Goal: Task Accomplishment & Management: Use online tool/utility

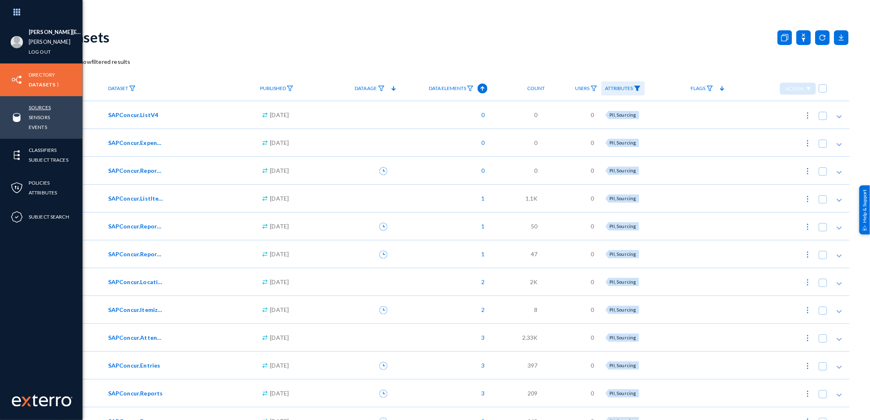
click at [50, 106] on link "Sources" at bounding box center [40, 107] width 22 height 9
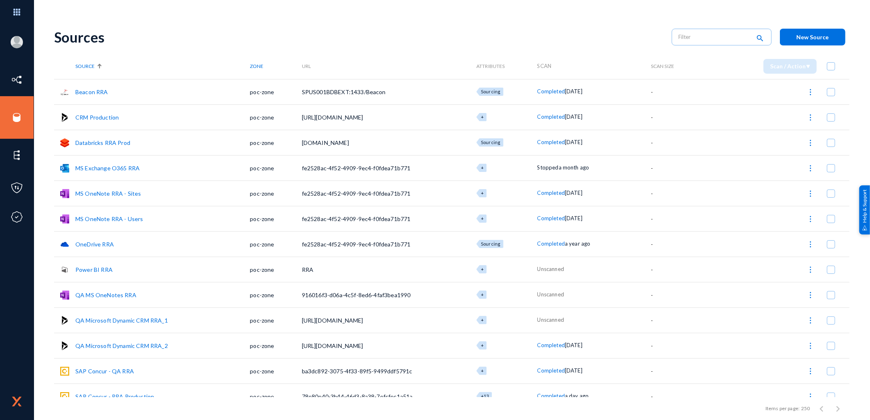
click at [119, 140] on link "Databricks RRA Prod" at bounding box center [102, 142] width 55 height 7
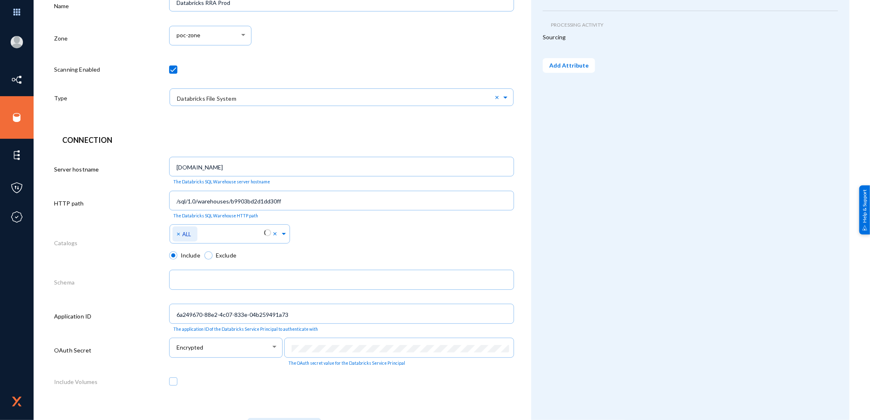
scroll to position [150, 0]
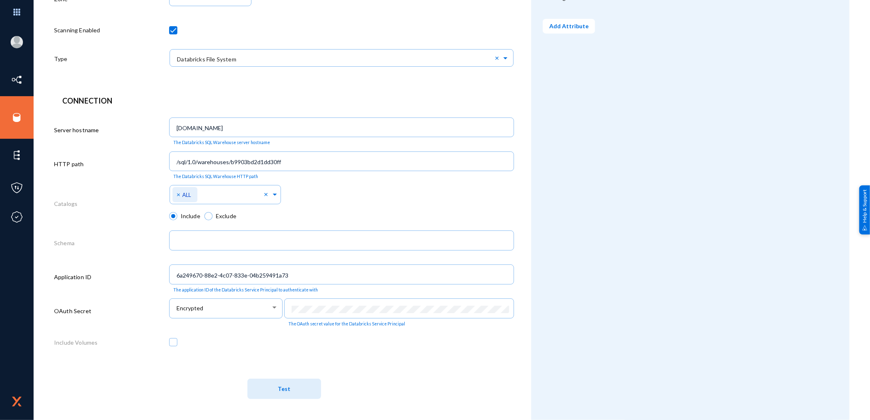
click at [273, 393] on button "Test" at bounding box center [284, 389] width 74 height 20
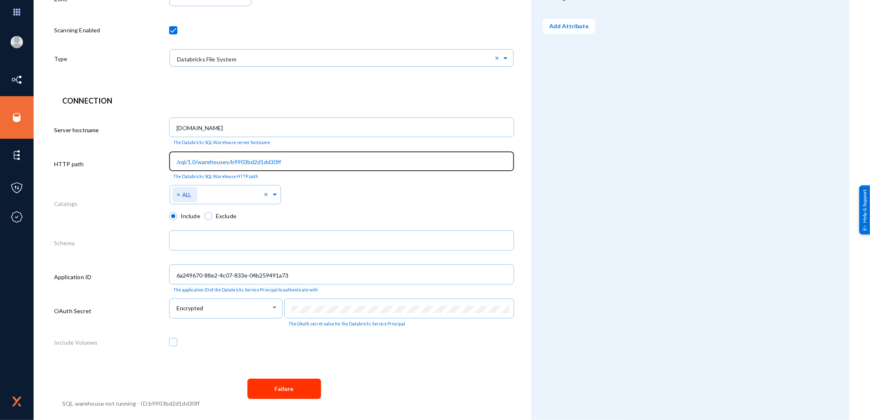
click at [280, 160] on input "/sql/1.0/warehouses/b9903bd2d1dd30ff" at bounding box center [342, 161] width 333 height 7
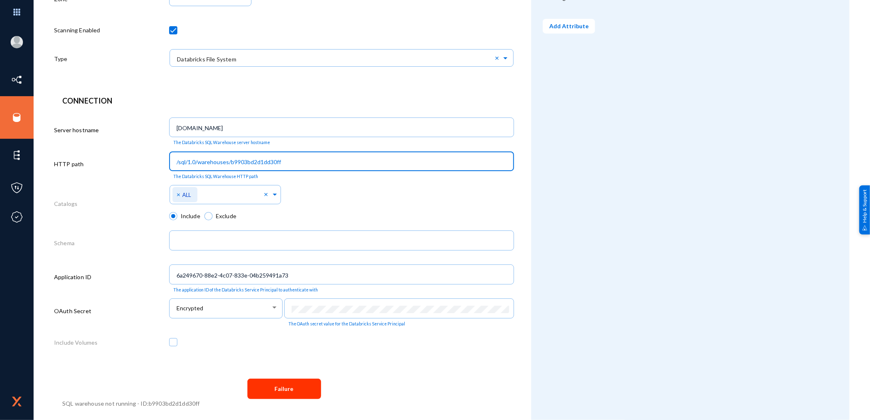
drag, startPoint x: 303, startPoint y: 164, endPoint x: 160, endPoint y: 152, distance: 143.4
click at [160, 152] on div "HTTP path /sql/1.0/warehouses/b9903bd2d1dd30ff The Databricks SQL Warehouse HTT…" at bounding box center [284, 166] width 460 height 34
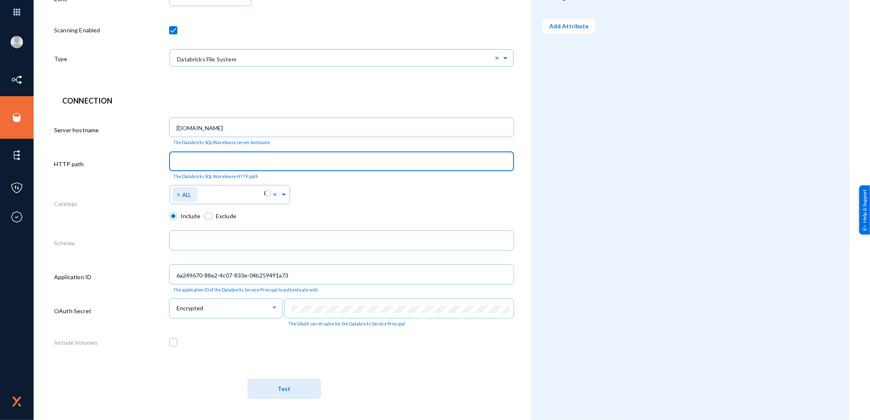
paste input "/sql/1.0/warehouses/41ca3970c5ba3e0f"
type input "/sql/1.0/warehouses/41ca3970c5ba3e0f"
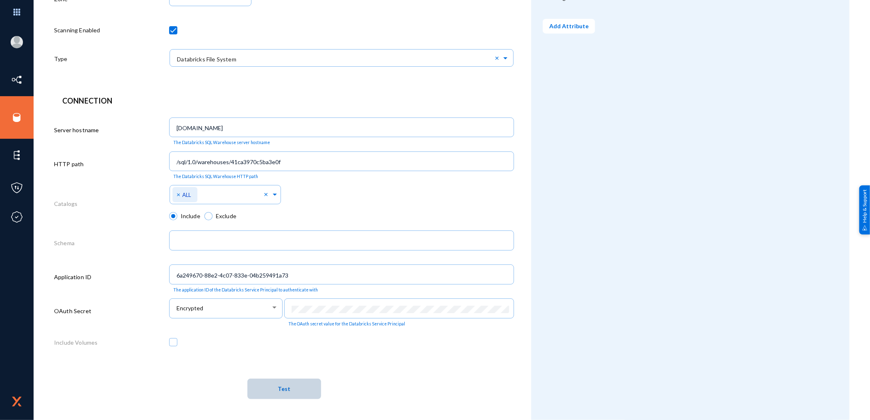
click at [264, 391] on button "Test" at bounding box center [284, 389] width 74 height 20
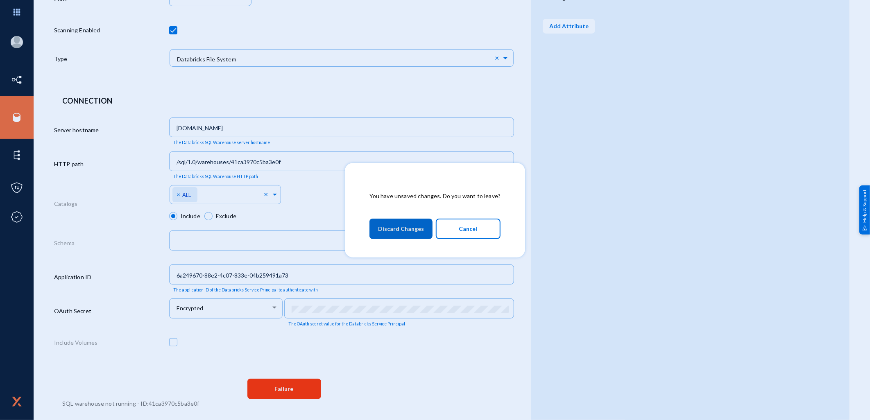
click at [408, 227] on span "Discard Changes" at bounding box center [401, 228] width 46 height 15
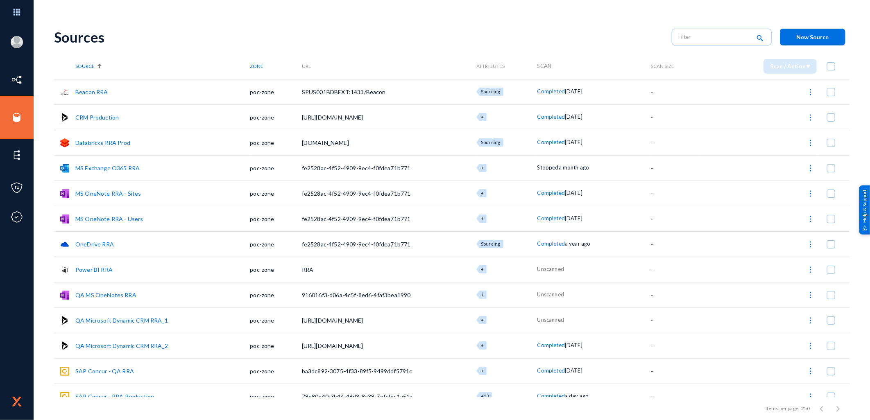
click at [104, 141] on link "Databricks RRA Prod" at bounding box center [102, 142] width 55 height 7
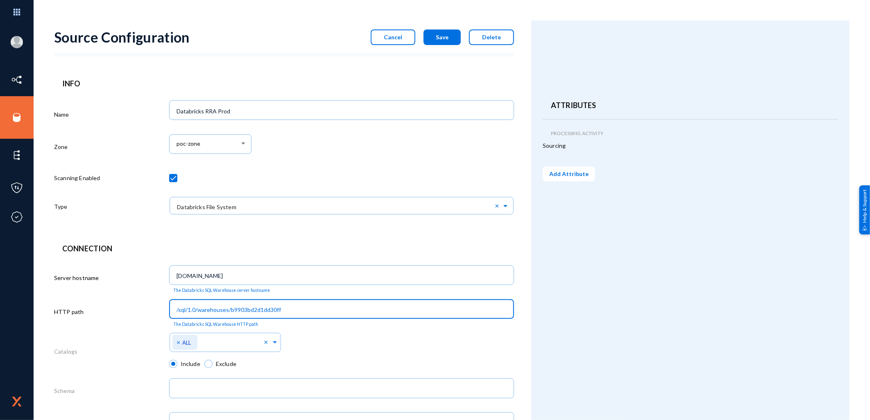
drag, startPoint x: 291, startPoint y: 313, endPoint x: 133, endPoint y: 299, distance: 158.2
click at [133, 299] on div "HTTP path /sql/1.0/warehouses/b9903bd2d1dd30ff The Databricks SQL Warehouse HTT…" at bounding box center [284, 313] width 460 height 34
paste input "/sql/1.0/warehouses/41ca3970c5ba3e0f"
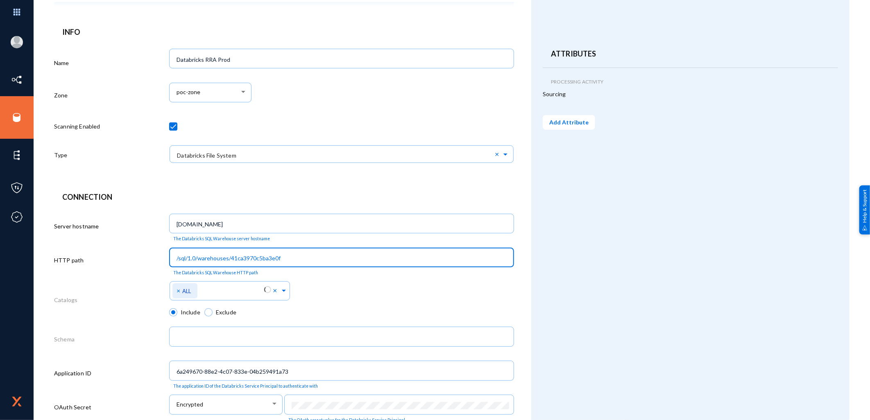
scroll to position [150, 0]
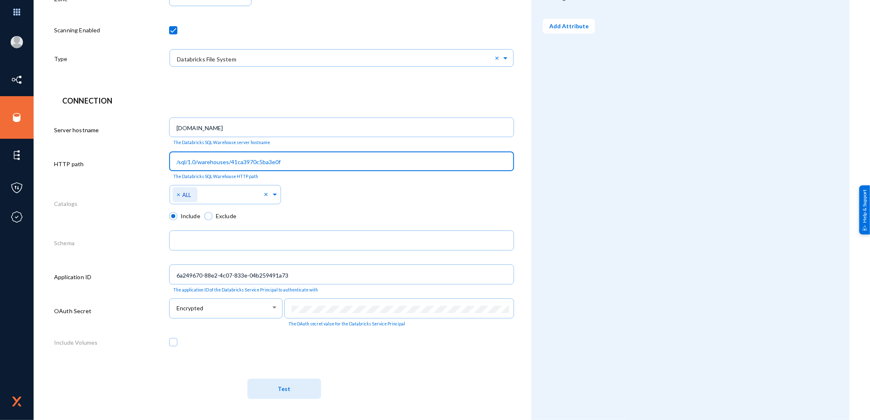
type input "/sql/1.0/warehouses/41ca3970c5ba3e0f"
click at [278, 388] on span "Test" at bounding box center [284, 389] width 13 height 7
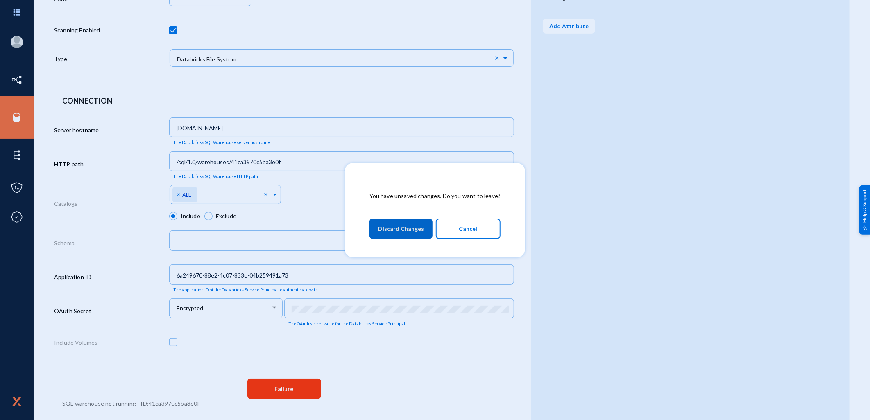
click at [409, 228] on span "Discard Changes" at bounding box center [401, 228] width 46 height 15
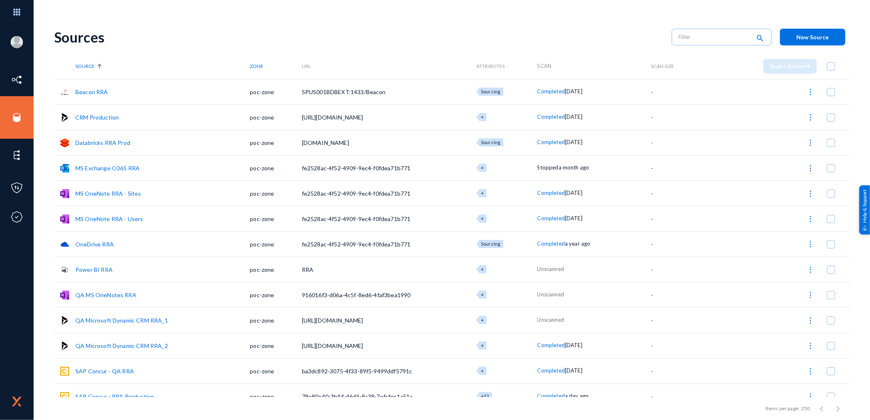
click at [106, 140] on link "Databricks RRA Prod" at bounding box center [102, 142] width 55 height 7
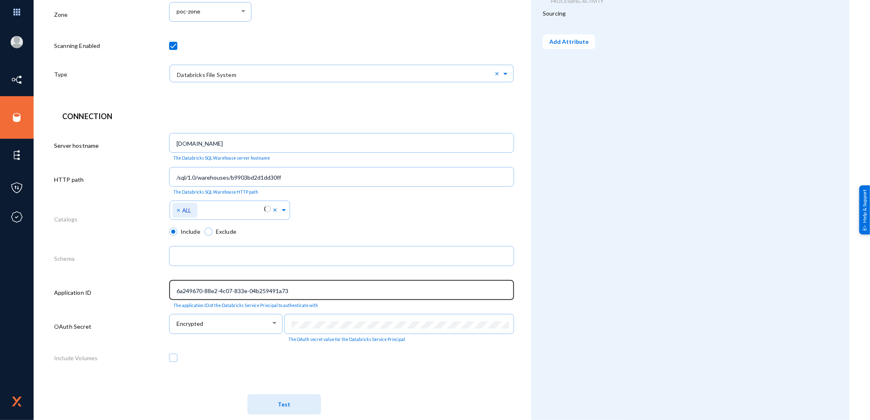
scroll to position [136, 0]
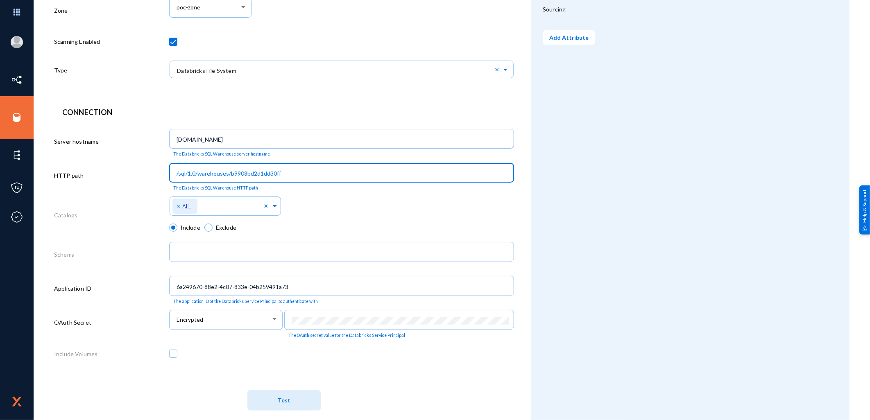
drag, startPoint x: 273, startPoint y: 174, endPoint x: 155, endPoint y: 173, distance: 118.7
click at [155, 173] on div "HTTP path /sql/1.0/warehouses/b9903bd2d1dd30ff The Databricks SQL Warehouse HTT…" at bounding box center [284, 177] width 460 height 34
click at [285, 404] on span "Test" at bounding box center [284, 400] width 13 height 7
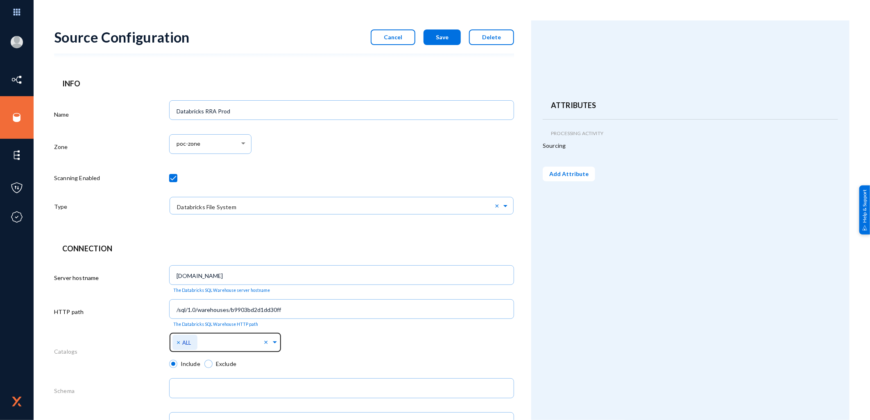
scroll to position [150, 0]
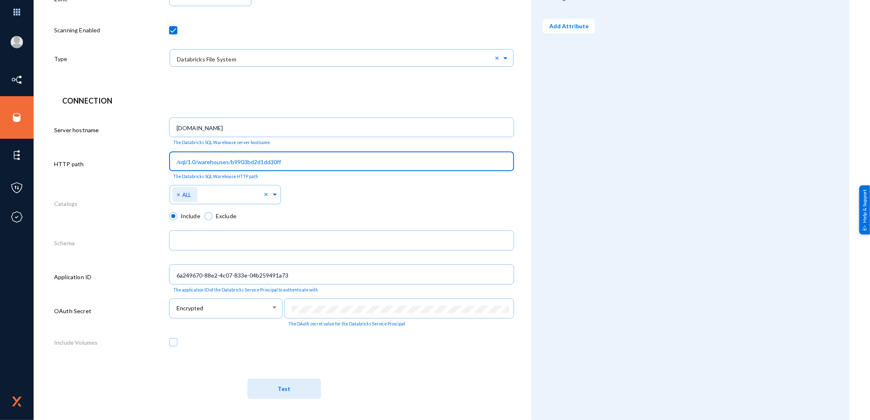
drag, startPoint x: 280, startPoint y: 160, endPoint x: 165, endPoint y: 154, distance: 114.8
click at [165, 154] on div "HTTP path /sql/1.0/warehouses/b9903bd2d1dd30ff The Databricks SQL Warehouse HTT…" at bounding box center [284, 166] width 460 height 34
click at [294, 387] on button "Test" at bounding box center [284, 389] width 74 height 20
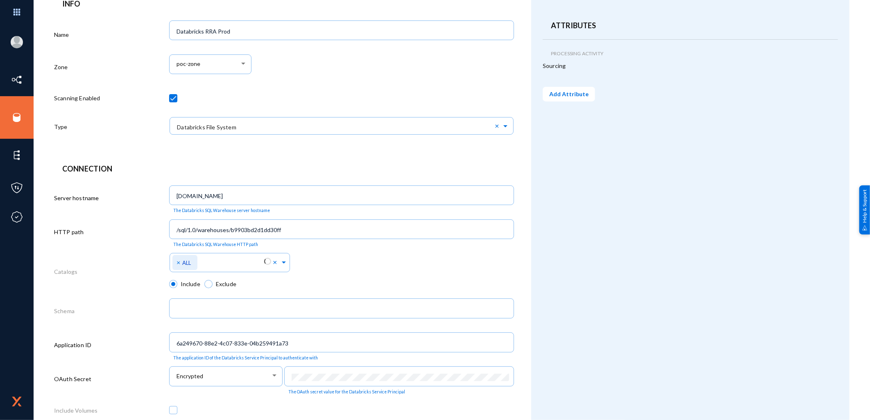
scroll to position [150, 0]
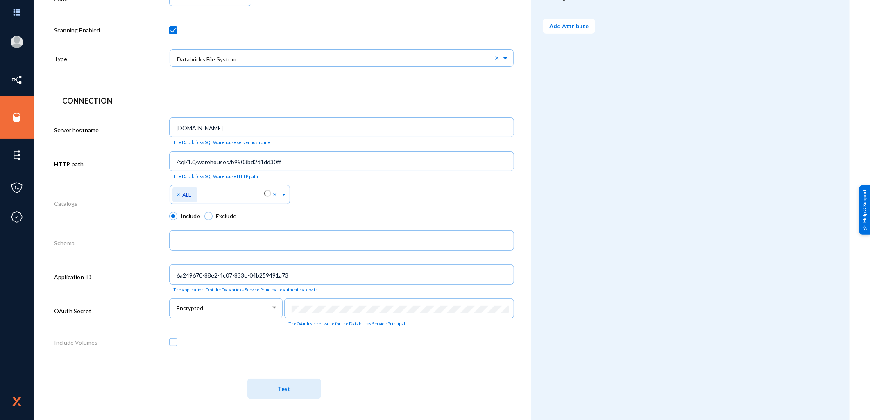
click at [284, 386] on span "Test" at bounding box center [284, 389] width 13 height 7
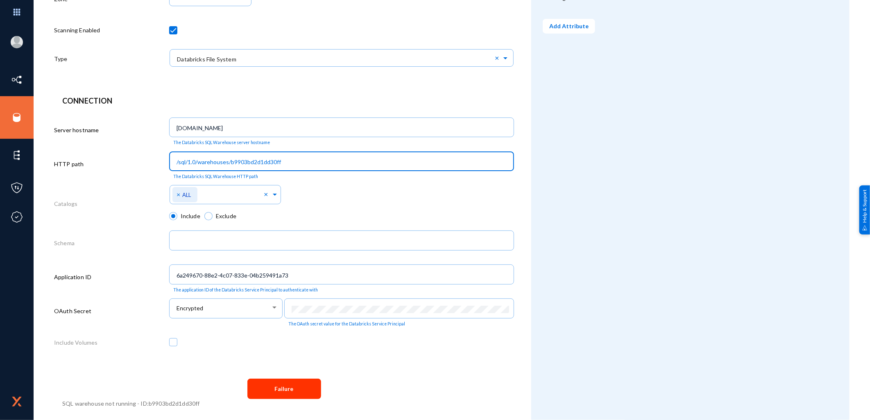
drag, startPoint x: 305, startPoint y: 161, endPoint x: 151, endPoint y: 161, distance: 154.3
click at [151, 161] on div "HTTP path /sql/1.0/warehouses/b9903bd2d1dd30ff The Databricks SQL Warehouse HTT…" at bounding box center [284, 166] width 460 height 34
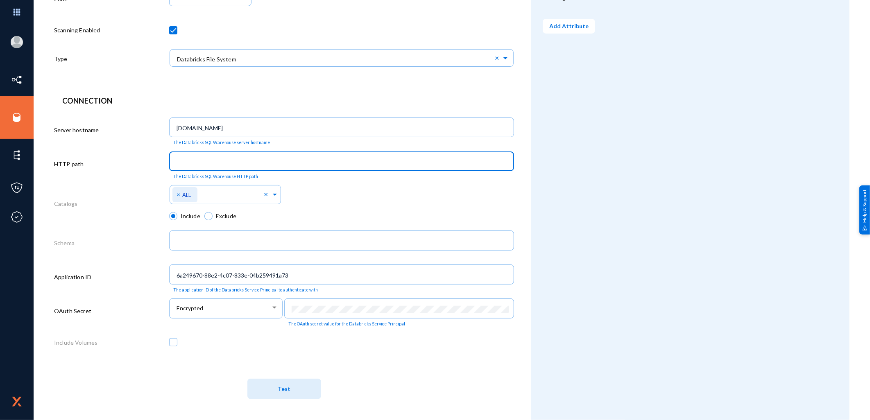
paste input "/sql/1.0/warehouses/41ca3970c5ba3e0f"
type input "/sql/1.0/warehouses/41ca3970c5ba3e0f"
click at [263, 389] on button "Test" at bounding box center [284, 389] width 74 height 20
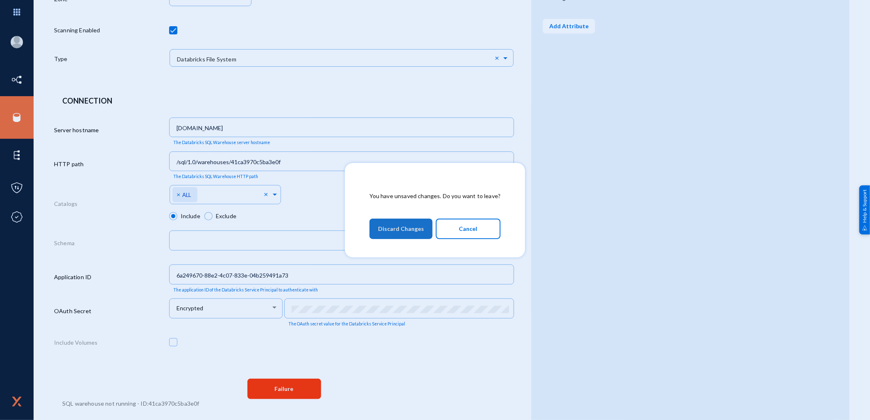
click at [409, 230] on span "Discard Changes" at bounding box center [401, 228] width 46 height 15
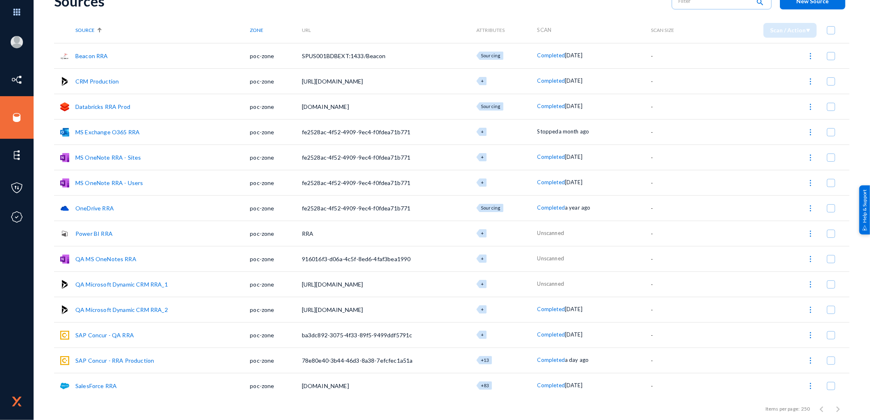
scroll to position [88, 0]
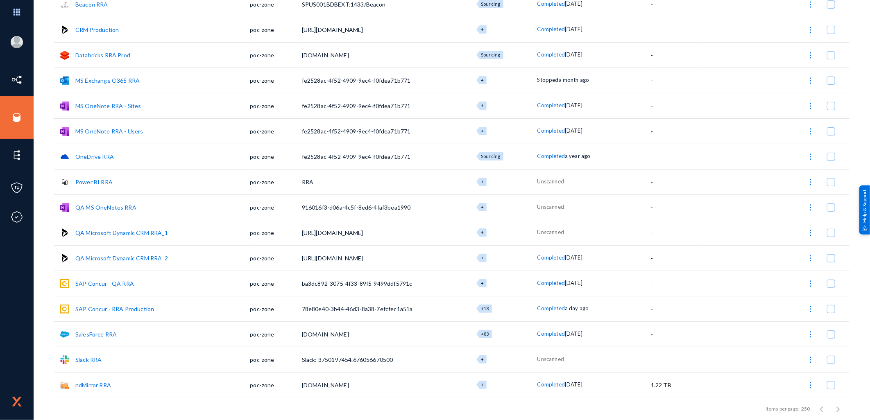
click at [121, 312] on td "SAP Concur - RRA Production" at bounding box center [162, 308] width 174 height 25
click at [121, 310] on link "SAP Concur - RRA Production" at bounding box center [114, 308] width 79 height 7
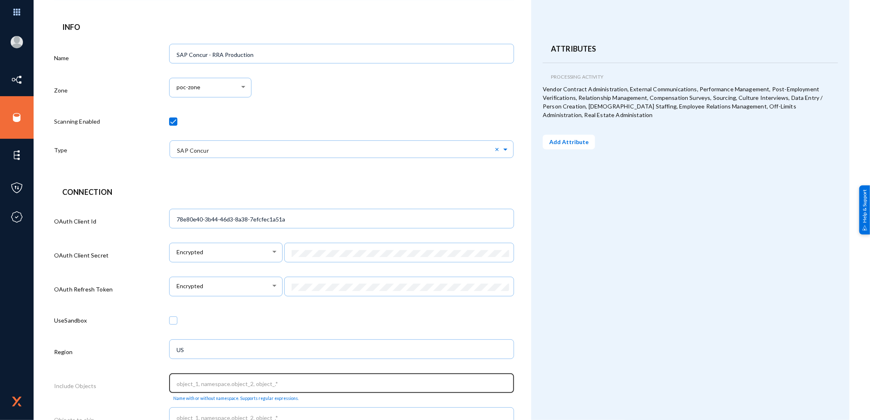
scroll to position [158, 0]
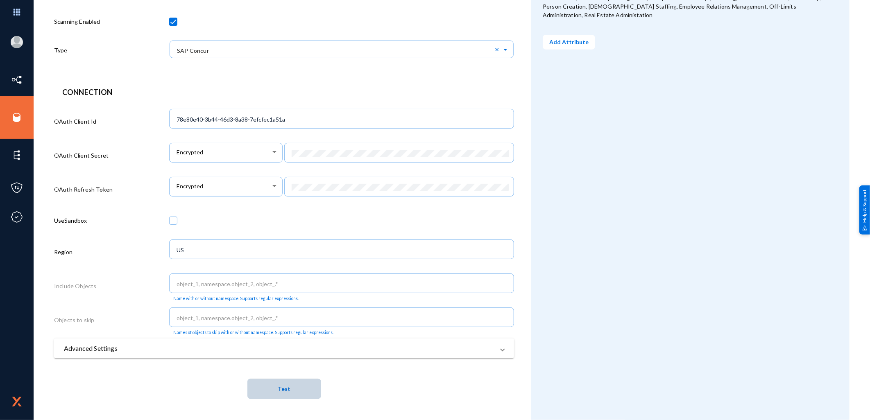
click at [291, 390] on button "Test" at bounding box center [284, 389] width 74 height 20
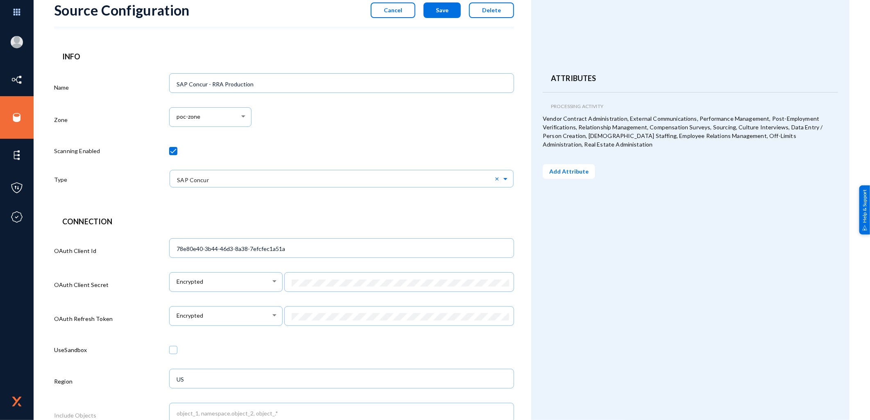
scroll to position [22, 0]
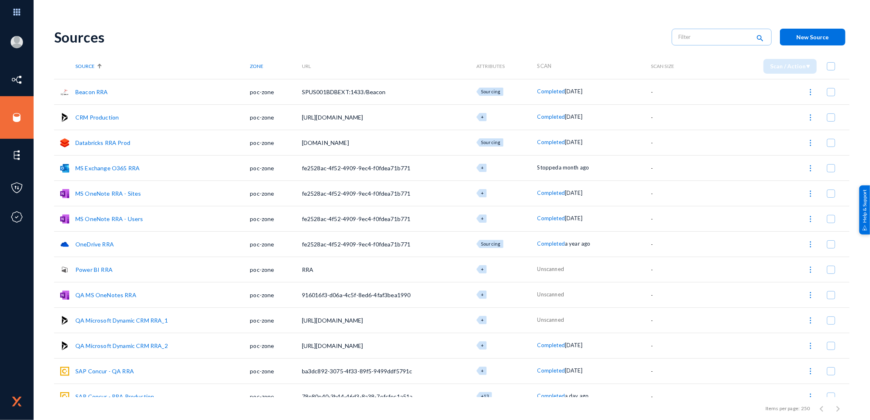
click at [95, 142] on link "Databricks RRA Prod" at bounding box center [102, 142] width 55 height 7
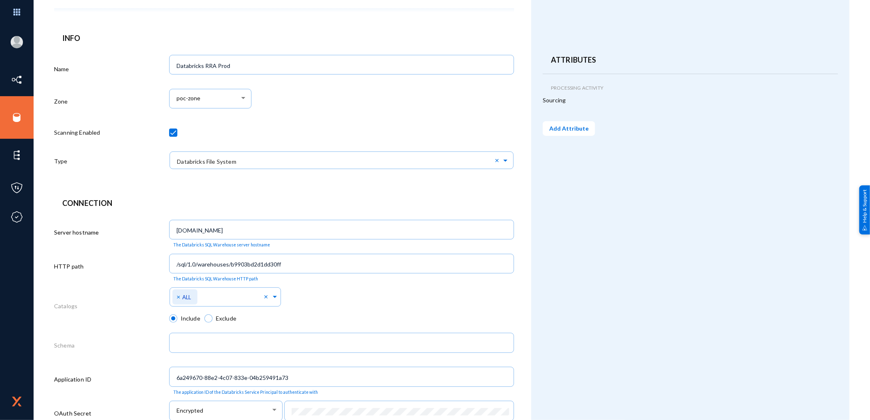
scroll to position [150, 0]
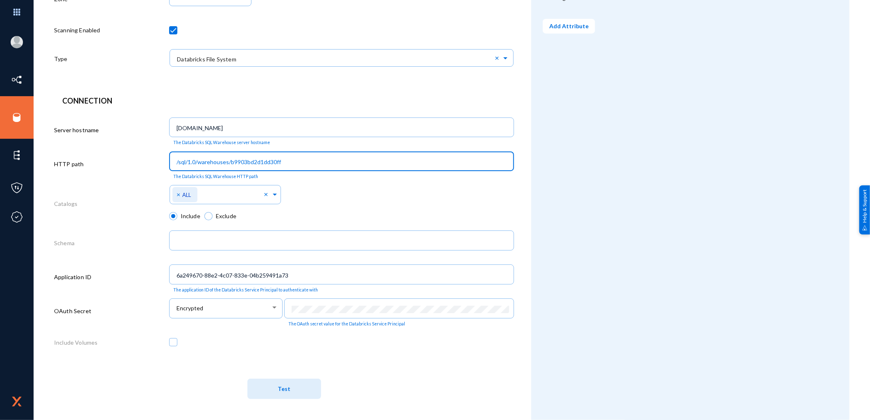
drag, startPoint x: 288, startPoint y: 165, endPoint x: 162, endPoint y: 157, distance: 125.9
click at [162, 157] on div "HTTP path /sql/1.0/warehouses/b9903bd2d1dd30ff The Databricks SQL Warehouse HTT…" at bounding box center [284, 166] width 460 height 34
